Goal: Task Accomplishment & Management: Use online tool/utility

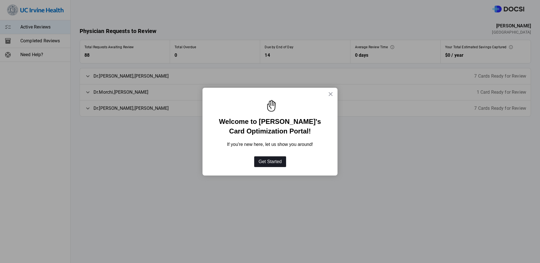
click at [266, 162] on button "Get Started" at bounding box center [270, 161] width 32 height 11
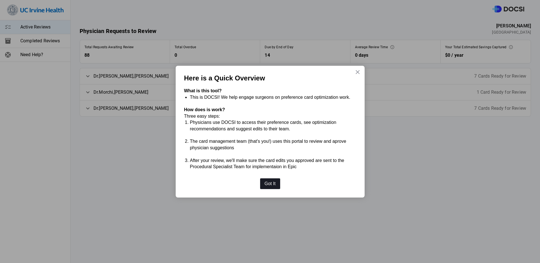
click at [268, 182] on button "Got It" at bounding box center [270, 183] width 20 height 11
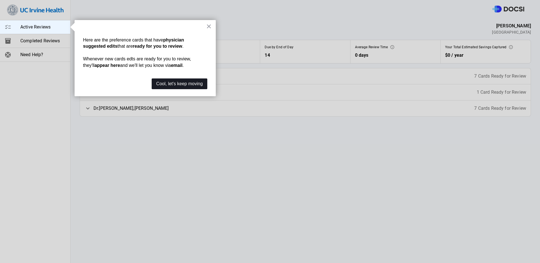
click at [200, 84] on button "Cool, let's keep moving" at bounding box center [180, 83] width 56 height 11
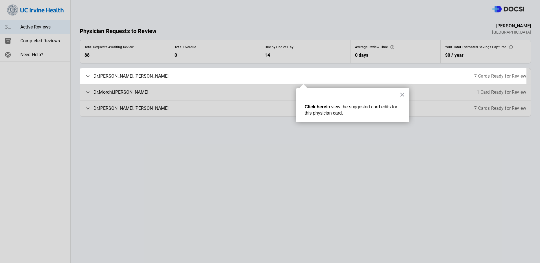
click at [315, 108] on strong "Click here" at bounding box center [315, 106] width 21 height 5
click at [401, 95] on button "×" at bounding box center [401, 94] width 5 height 9
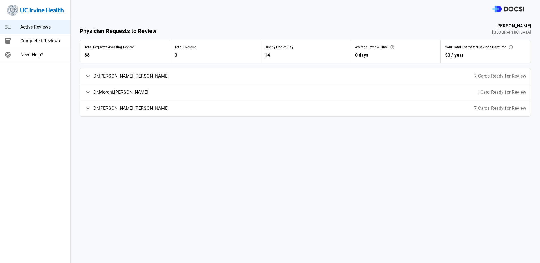
click at [404, 75] on div "Dr. Fairbairn , Kelly 7 Cards Ready for Review" at bounding box center [305, 76] width 450 height 16
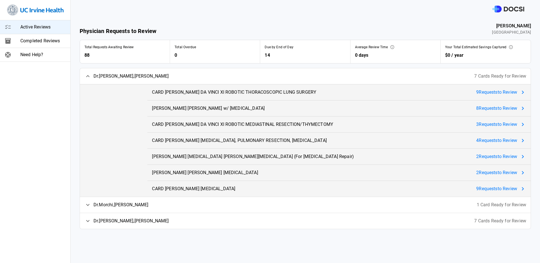
click at [484, 91] on span "9 Request s to Review" at bounding box center [496, 92] width 41 height 7
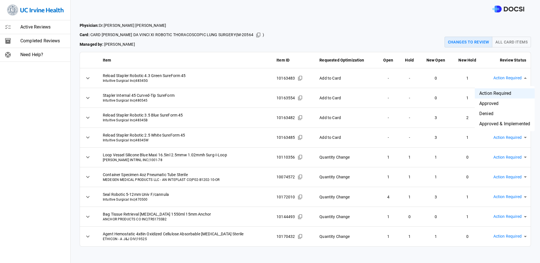
click at [521, 77] on body "Active Reviews Completed Reviews Need Help? Physician: [PERSON_NAME] Card: CARD…" at bounding box center [270, 131] width 540 height 263
click at [533, 75] on div at bounding box center [270, 131] width 540 height 263
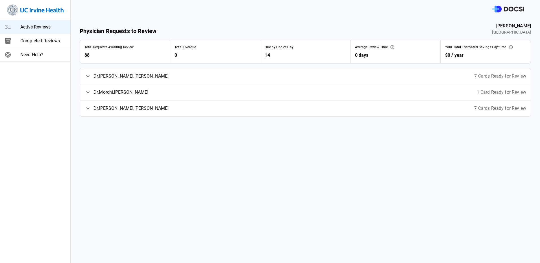
click at [99, 76] on span "[PERSON_NAME]" at bounding box center [130, 76] width 75 height 7
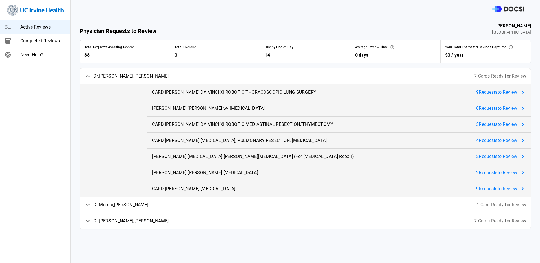
click at [491, 91] on span "9 Request s to Review" at bounding box center [496, 92] width 41 height 7
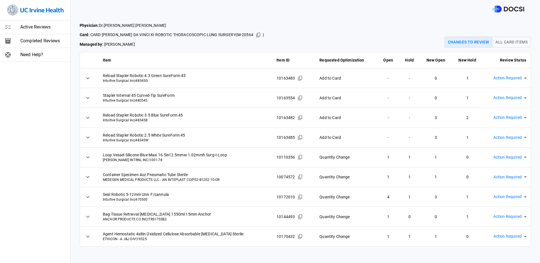
click at [521, 79] on body "Active Reviews Completed Reviews Need Help? Physician: [PERSON_NAME] Card: CARD…" at bounding box center [270, 131] width 540 height 263
click at [87, 196] on div at bounding box center [270, 131] width 540 height 263
click at [88, 196] on icon at bounding box center [87, 197] width 7 height 7
